Goal: Use online tool/utility: Utilize a website feature to perform a specific function

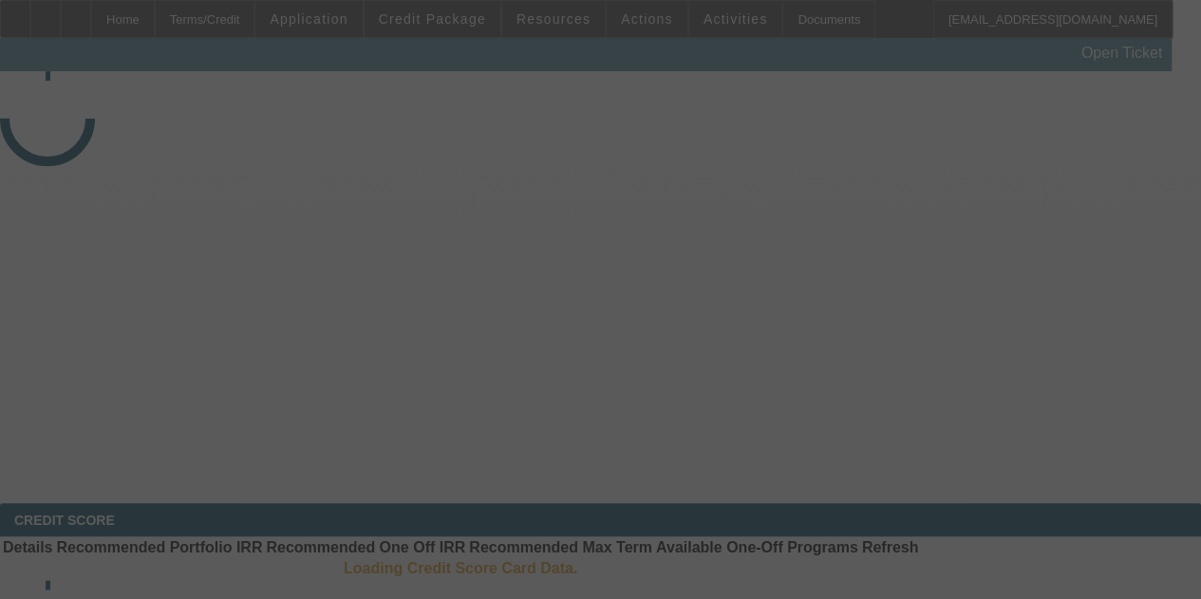
select select "3"
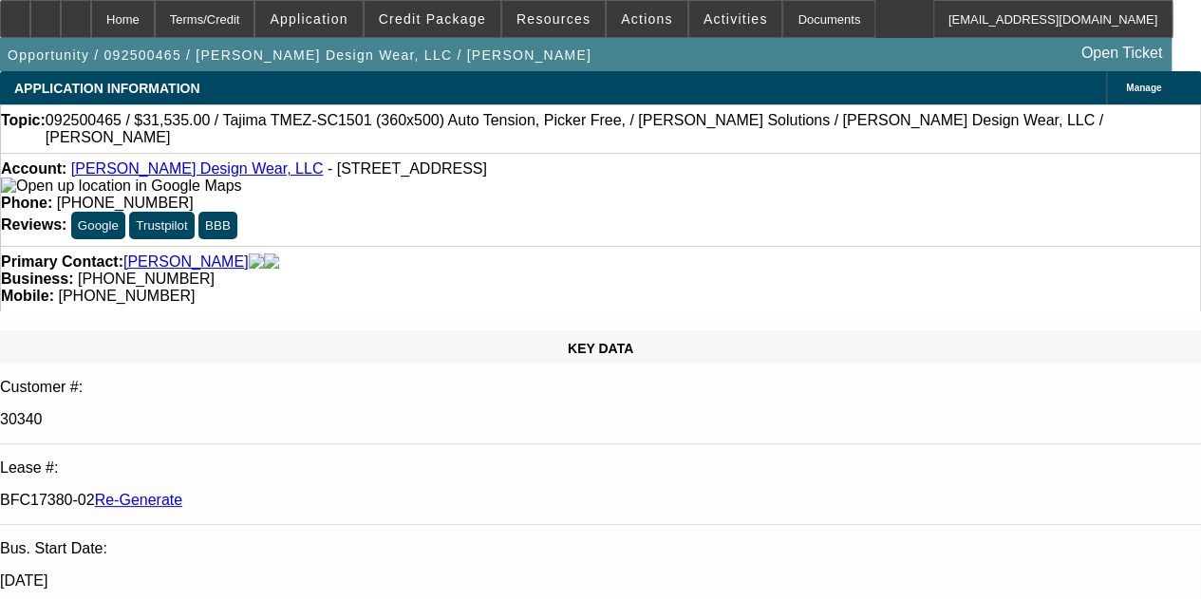
select select "0"
select select "2"
select select "0"
select select "6"
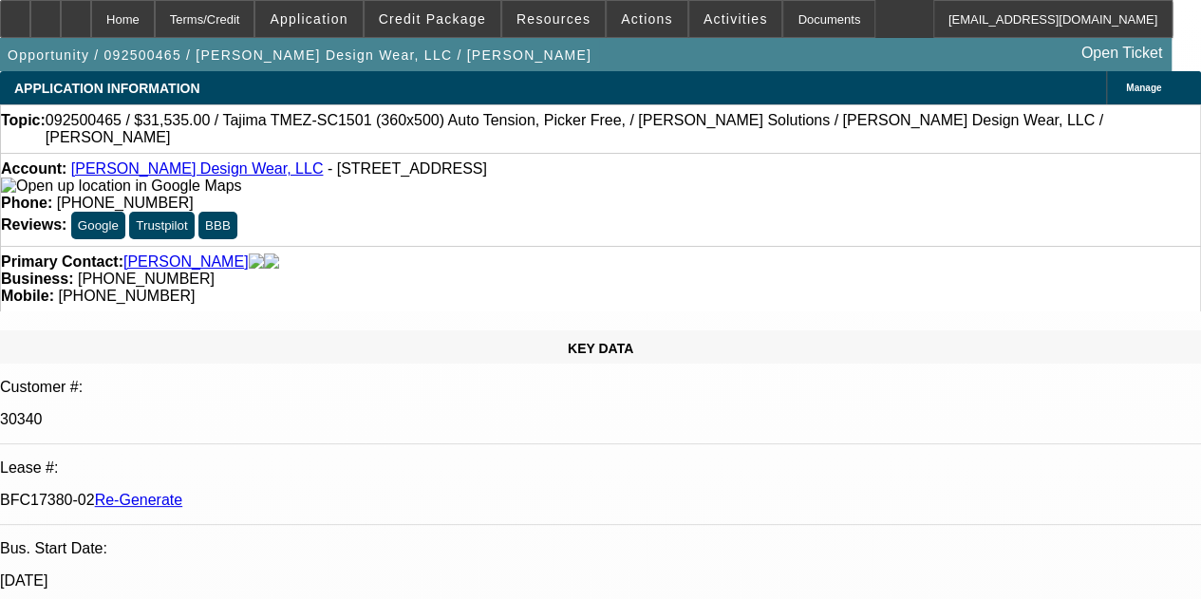
click at [507, 68] on div "Opportunity / 092500465 / Baker Design Wear, LLC / McLaughlin, James Open Ticket" at bounding box center [585, 54] width 1171 height 33
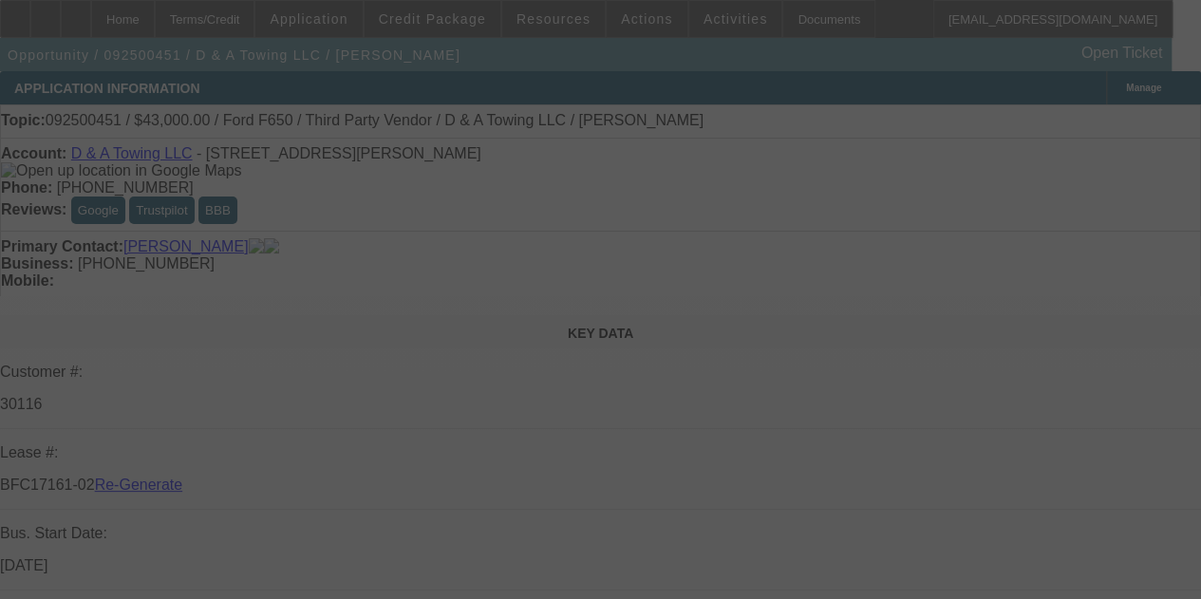
select select "3"
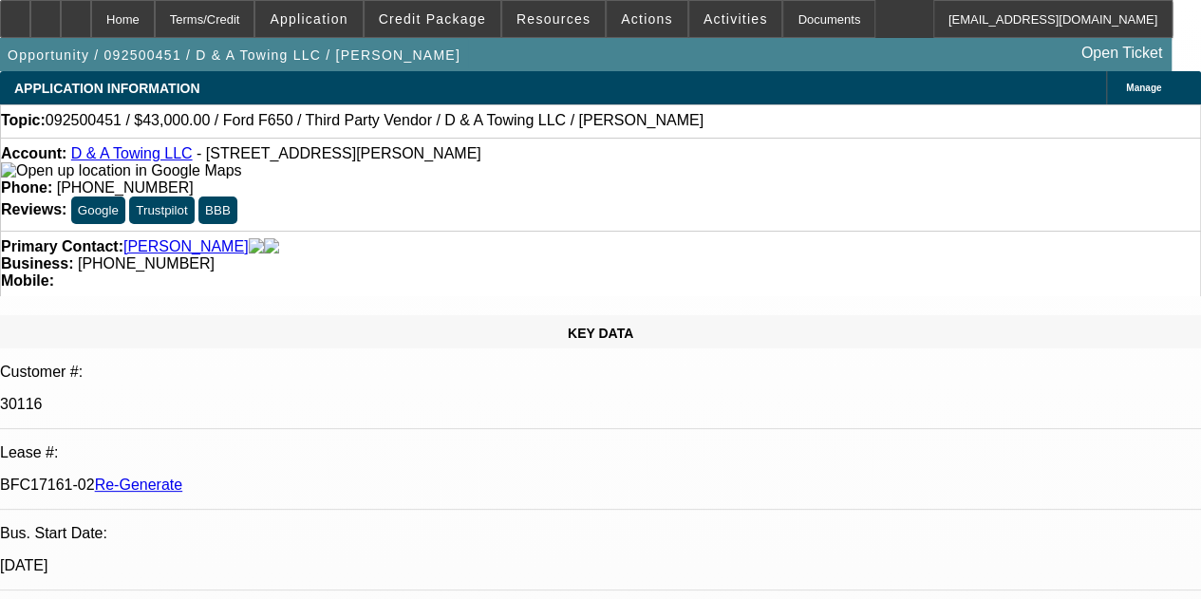
select select "0"
select select "3"
select select "0.15"
select select "16"
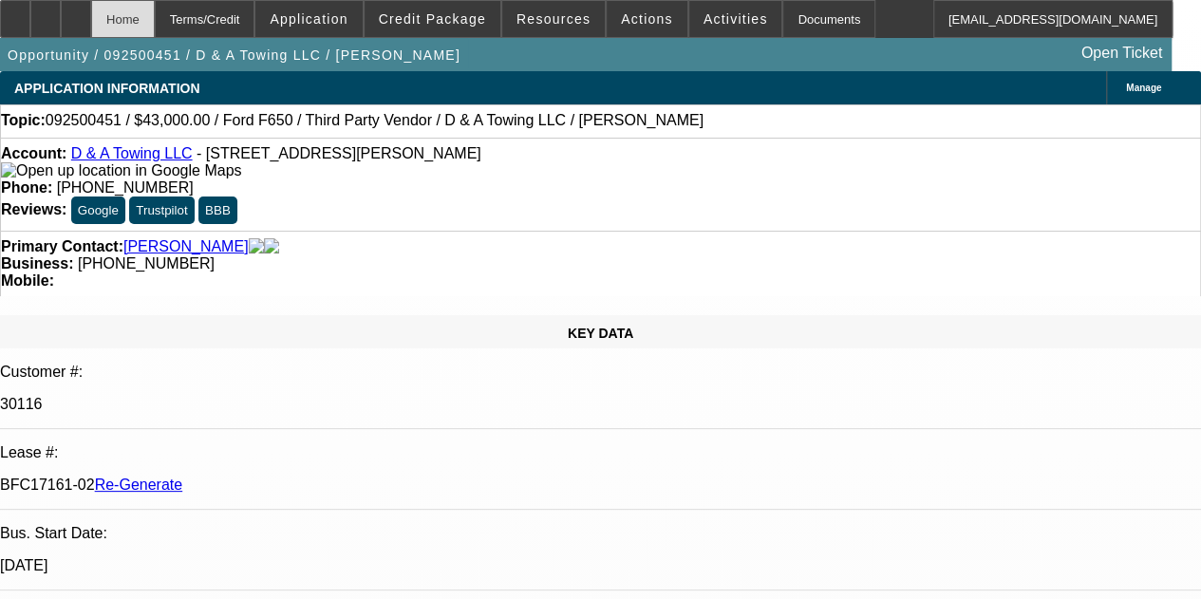
click at [154, 13] on div "Home" at bounding box center [123, 19] width 64 height 38
click at [15, 12] on icon at bounding box center [15, 12] width 0 height 0
